Goal: Task Accomplishment & Management: Use online tool/utility

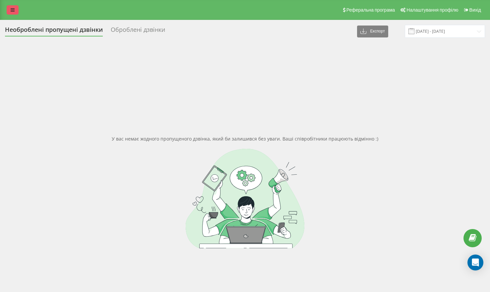
click at [14, 14] on link at bounding box center [13, 9] width 12 height 9
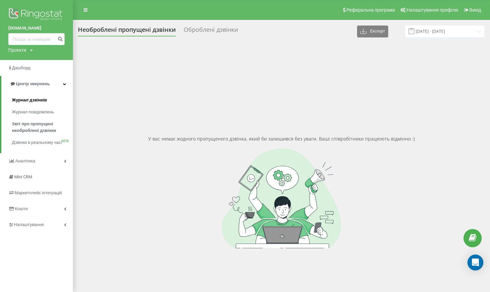
click at [29, 99] on span "Журнал дзвінків" at bounding box center [29, 100] width 35 height 7
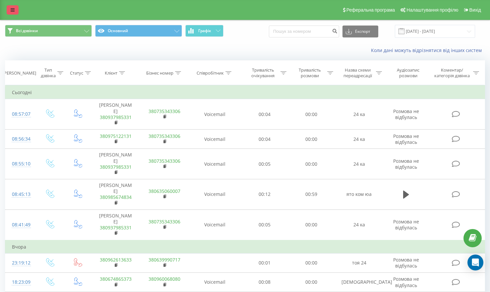
click at [16, 9] on link at bounding box center [13, 9] width 12 height 9
click at [16, 9] on div "Реферальна програма Налаштування профілю Вихід" at bounding box center [245, 10] width 490 height 20
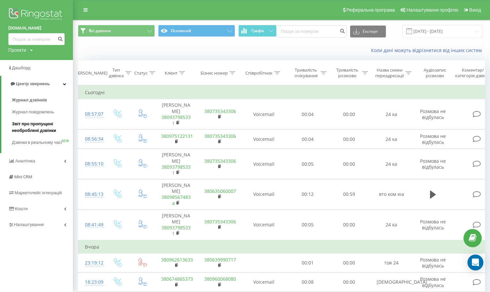
click at [35, 129] on span "Звіт про пропущені необроблені дзвінки" at bounding box center [41, 127] width 58 height 13
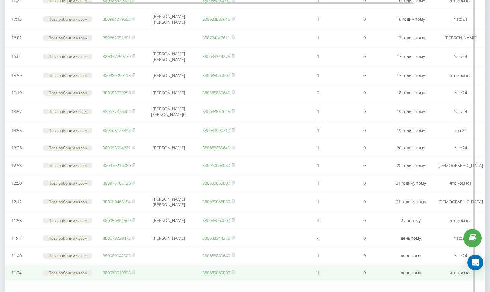
scroll to position [0, 92]
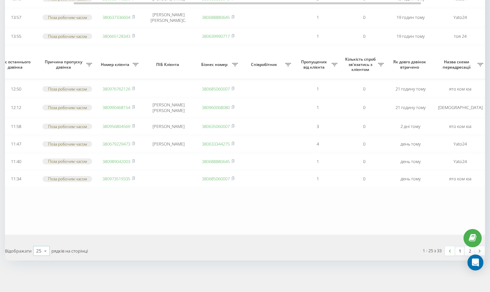
click at [47, 254] on icon at bounding box center [45, 251] width 10 height 13
click at [40, 236] on div "50" at bounding box center [42, 232] width 16 height 10
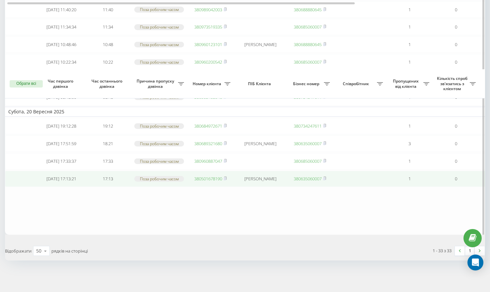
click at [206, 176] on link "380501678190" at bounding box center [208, 179] width 28 height 6
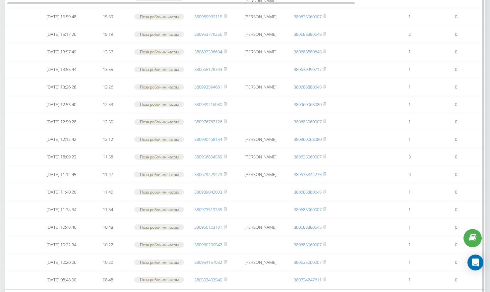
scroll to position [591, 0]
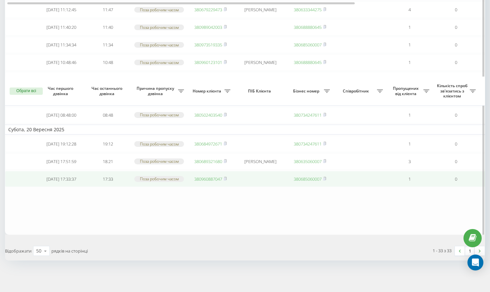
click at [166, 178] on div "Поза робочим часом" at bounding box center [159, 179] width 50 height 6
click at [211, 178] on link "380960887047" at bounding box center [208, 179] width 28 height 6
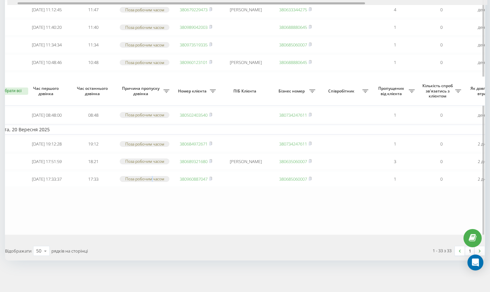
scroll to position [0, 0]
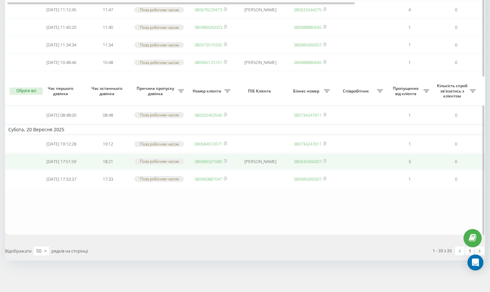
click at [203, 162] on td "380689321680" at bounding box center [210, 162] width 46 height 16
click at [208, 159] on link "380689321680" at bounding box center [208, 162] width 28 height 6
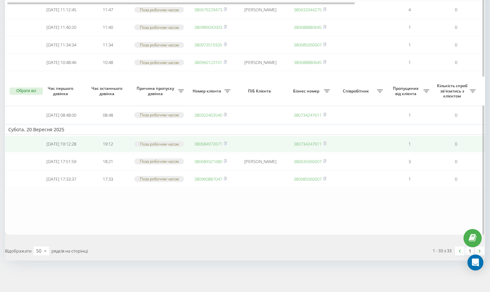
click at [209, 141] on link "380684972671" at bounding box center [208, 144] width 28 height 6
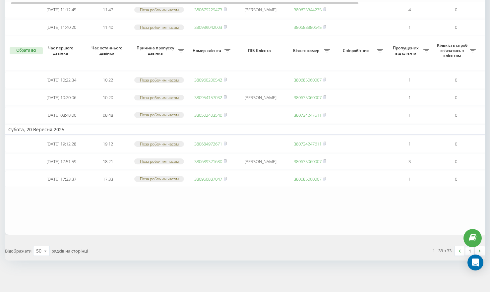
scroll to position [0, 5]
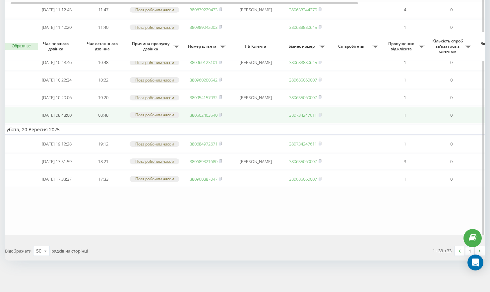
click at [208, 118] on link "380502403540" at bounding box center [204, 115] width 28 height 6
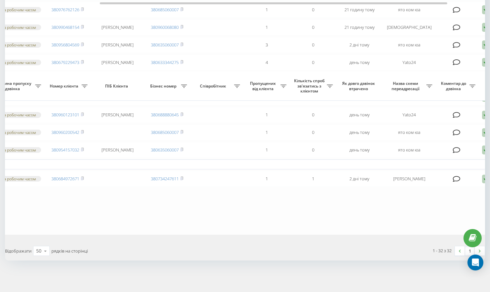
scroll to position [0, 183]
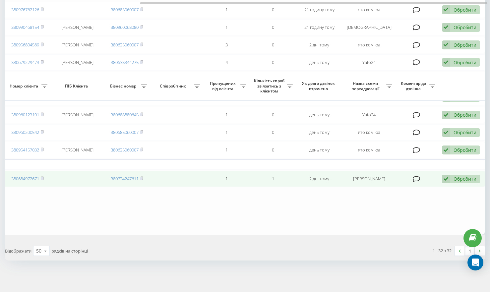
click at [448, 180] on icon at bounding box center [446, 179] width 8 height 9
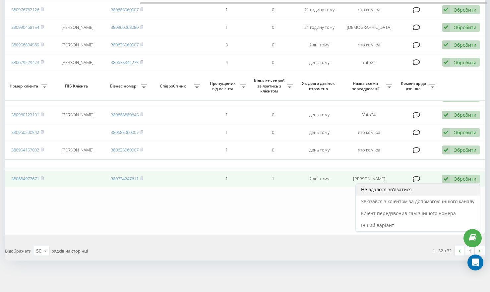
click at [393, 188] on span "Не вдалося зв'язатися" at bounding box center [386, 189] width 51 height 6
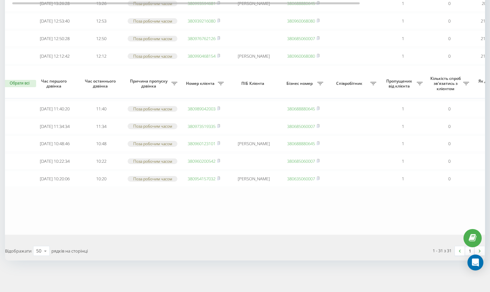
scroll to position [0, 4]
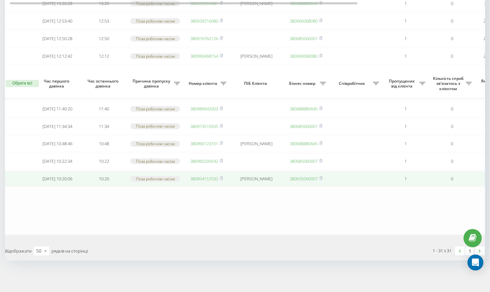
click at [212, 176] on link "380954157032" at bounding box center [204, 179] width 28 height 6
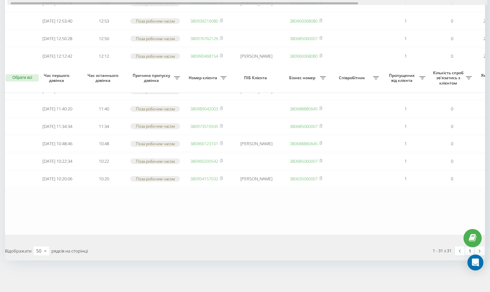
scroll to position [0, 11]
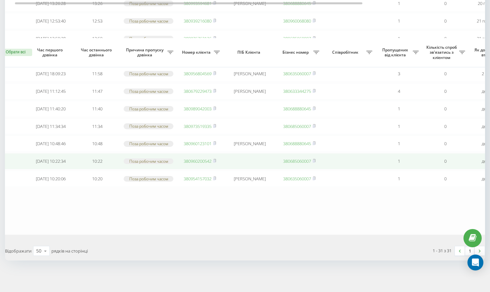
click at [201, 164] on link "380960200542" at bounding box center [198, 161] width 28 height 6
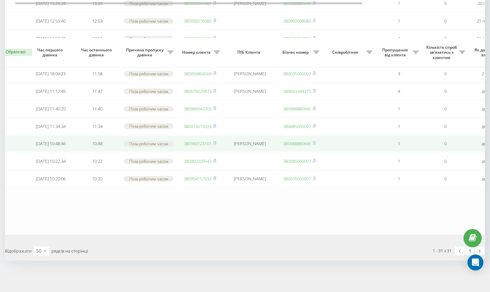
click at [199, 147] on link "380960123101" at bounding box center [198, 144] width 28 height 6
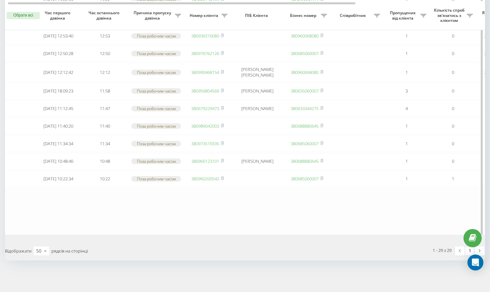
scroll to position [0, 3]
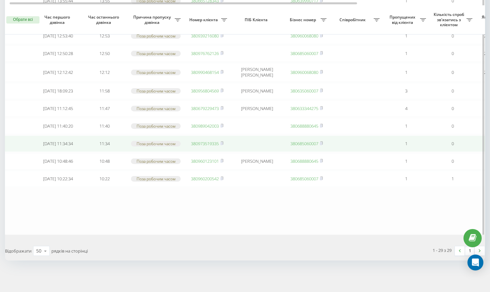
click at [207, 147] on link "380973519335" at bounding box center [205, 144] width 28 height 6
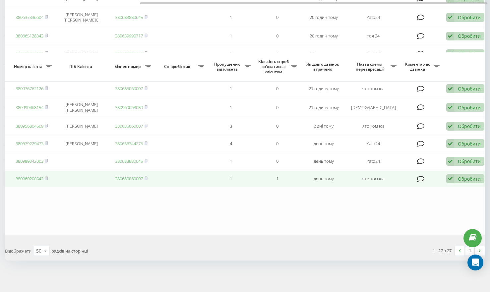
scroll to position [0, 183]
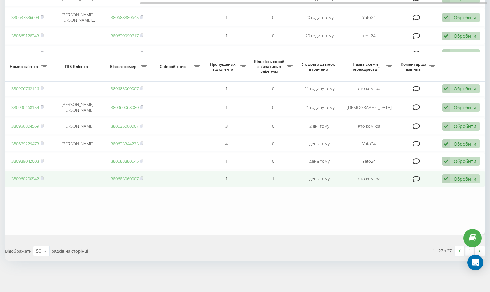
click at [443, 183] on td "Обробити Не вдалося зв'язатися Зв'язався з клієнтом за допомогою іншого каналу …" at bounding box center [462, 179] width 46 height 16
click at [447, 178] on icon at bounding box center [446, 178] width 8 height 9
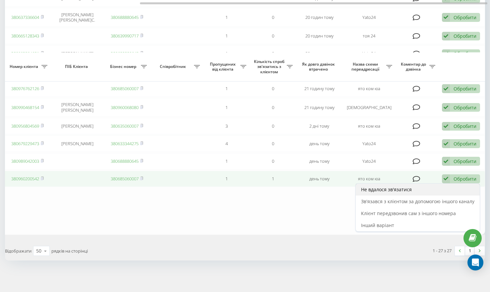
click at [421, 188] on div "Не вдалося зв'язатися" at bounding box center [418, 190] width 124 height 12
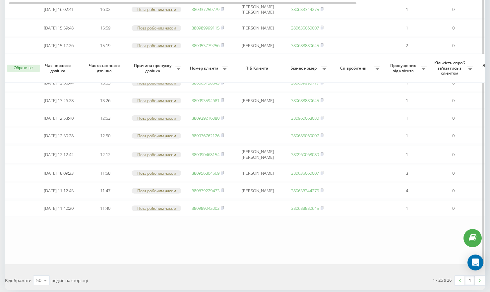
scroll to position [440, 0]
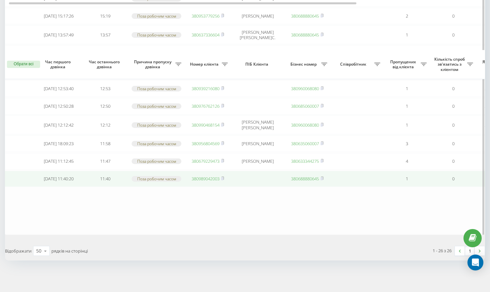
click at [206, 176] on link "380989042003" at bounding box center [206, 179] width 28 height 6
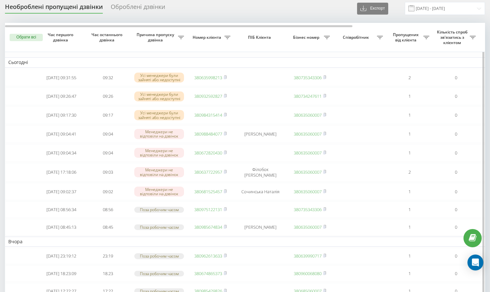
scroll to position [0, 0]
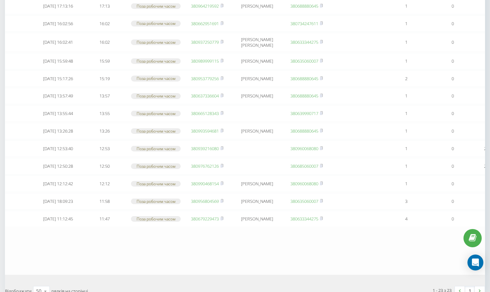
scroll to position [380, 0]
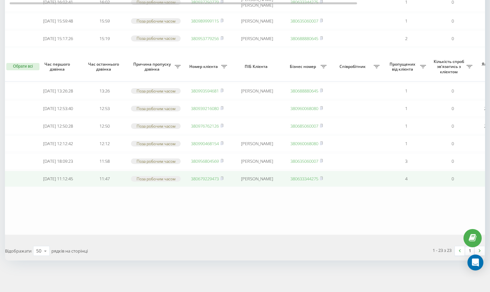
click at [207, 177] on link "380679229473" at bounding box center [205, 179] width 28 height 6
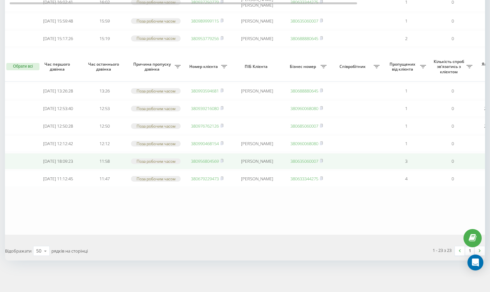
click at [210, 158] on link "380956804569" at bounding box center [205, 161] width 28 height 6
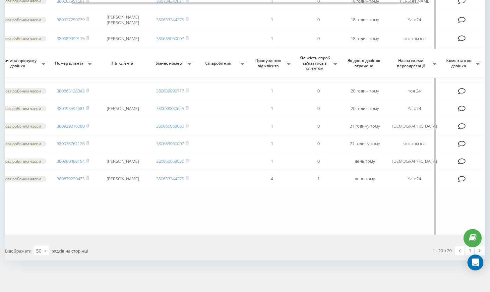
scroll to position [0, 183]
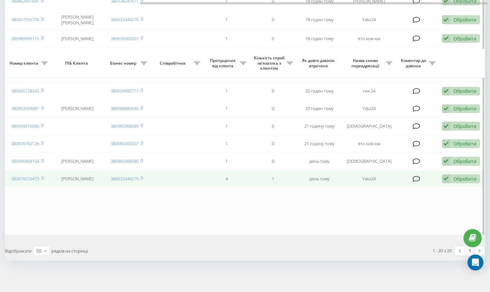
click at [451, 178] on div "Обробити Не вдалося зв'язатися Зв'язався з клієнтом за допомогою іншого каналу …" at bounding box center [461, 178] width 38 height 9
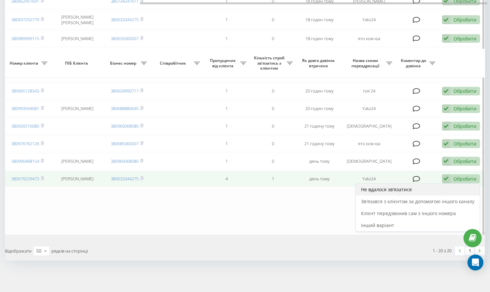
click at [419, 187] on div "Не вдалося зв'язатися" at bounding box center [418, 190] width 124 height 12
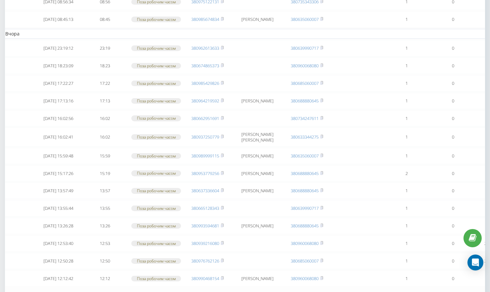
scroll to position [300, 0]
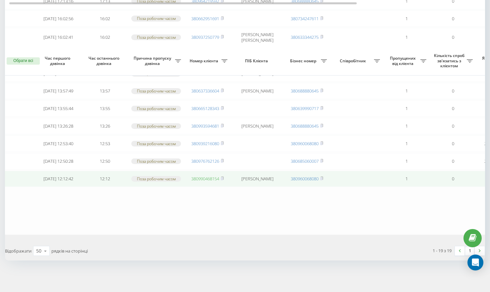
click at [200, 178] on link "380990468154" at bounding box center [205, 179] width 28 height 6
click at [210, 176] on link "380990468154" at bounding box center [205, 179] width 28 height 6
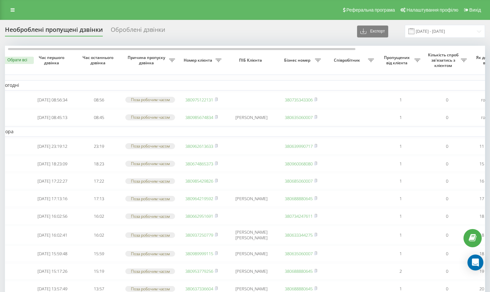
scroll to position [220, 0]
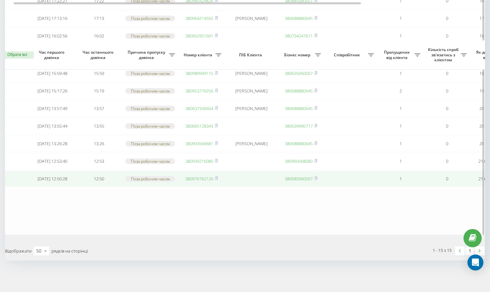
click at [207, 177] on link "380976762126" at bounding box center [199, 179] width 28 height 6
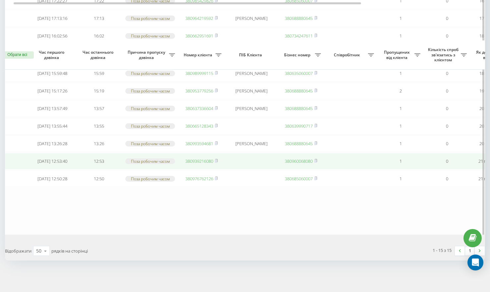
click at [197, 158] on link "380939216080" at bounding box center [199, 161] width 28 height 6
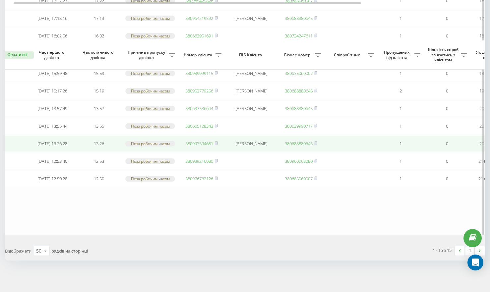
click at [199, 141] on link "380993594681" at bounding box center [199, 144] width 28 height 6
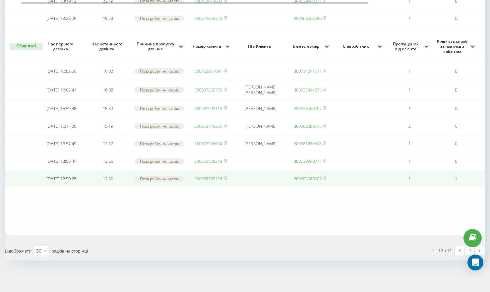
scroll to position [0, 183]
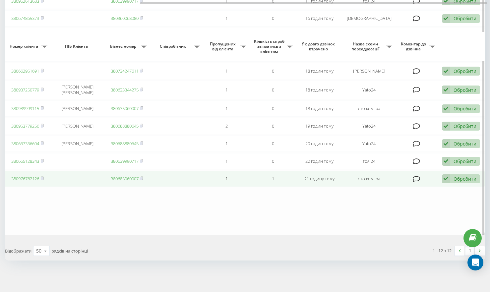
click at [445, 178] on icon at bounding box center [446, 178] width 8 height 9
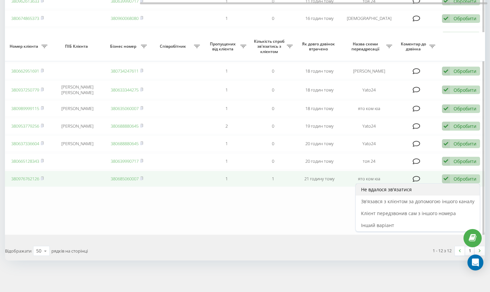
click at [415, 188] on div "Не вдалося зв'язатися" at bounding box center [418, 190] width 124 height 12
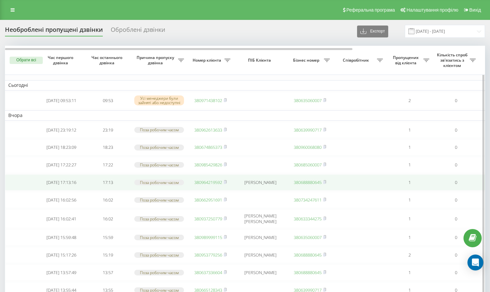
scroll to position [140, 0]
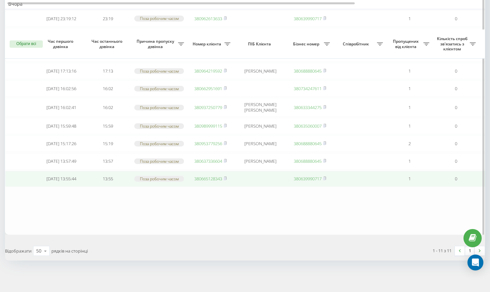
click at [199, 178] on link "380665128343" at bounding box center [208, 179] width 28 height 6
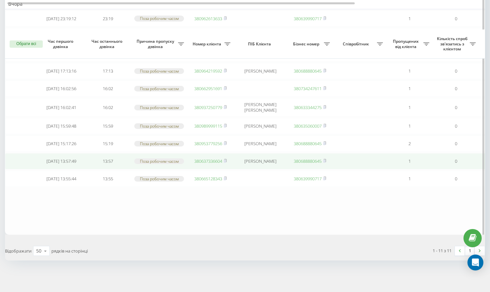
click at [209, 158] on link "380637336604" at bounding box center [208, 161] width 28 height 6
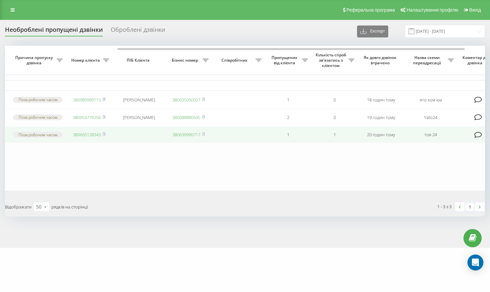
scroll to position [0, 183]
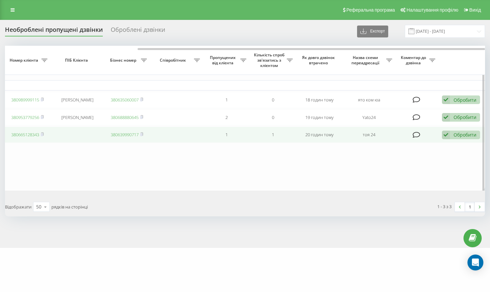
click at [447, 140] on icon at bounding box center [446, 135] width 8 height 9
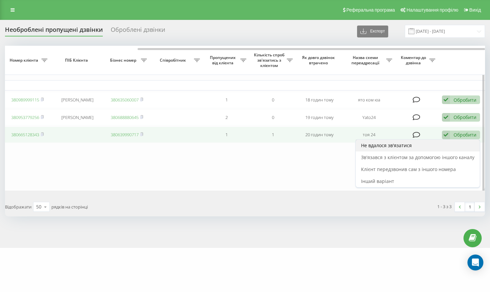
click at [400, 149] on span "Не вдалося зв'язатися" at bounding box center [386, 145] width 51 height 6
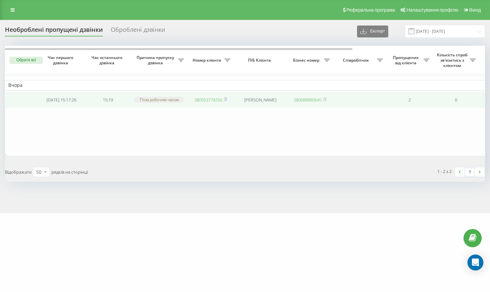
click at [201, 101] on link "380953779256" at bounding box center [208, 100] width 28 height 6
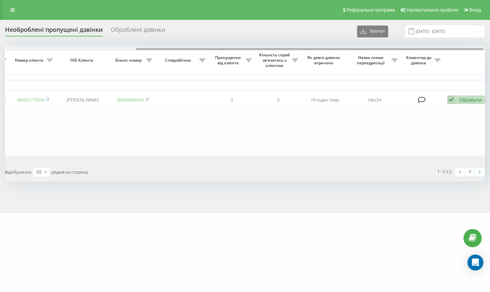
scroll to position [0, 179]
